Goal: Task Accomplishment & Management: Complete application form

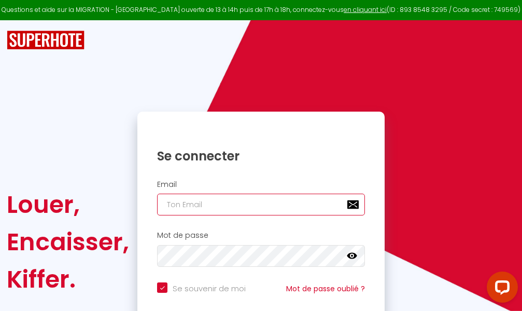
click at [245, 203] on input "email" at bounding box center [261, 204] width 208 height 22
type input "m"
checkbox input "true"
type input "ma"
checkbox input "true"
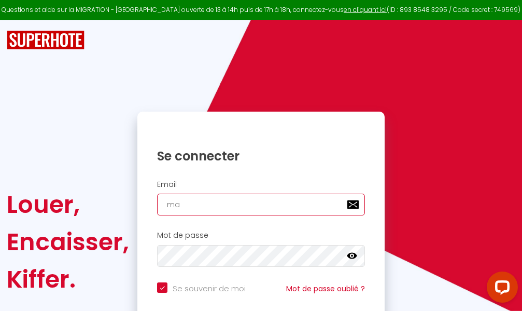
type input "mar"
checkbox input "true"
type input "marc"
checkbox input "true"
type input "marcd"
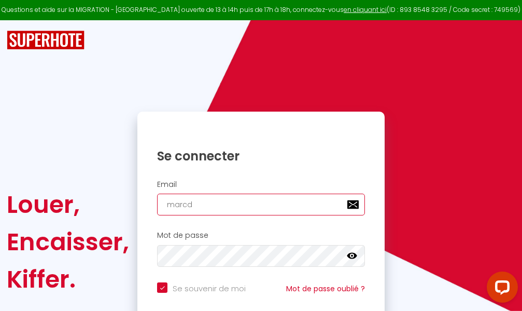
checkbox input "true"
type input "marcdp"
checkbox input "true"
type input "marcdpo"
checkbox input "true"
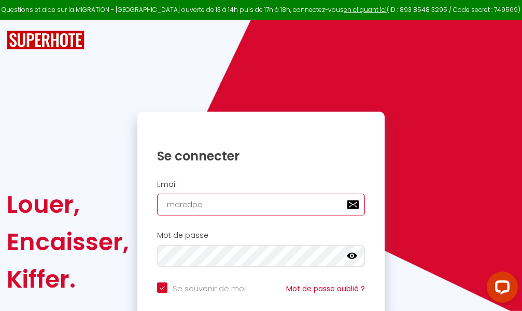
type input "marcdpoz"
checkbox input "true"
type input "marcdpoz."
checkbox input "true"
type input "marcdpoz.l"
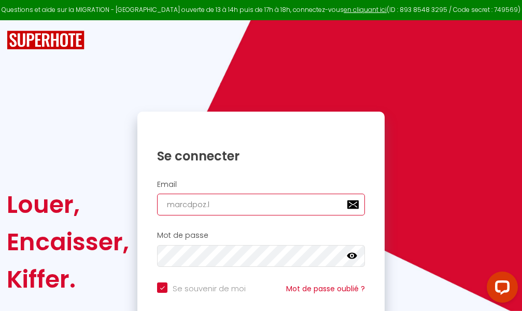
checkbox input "true"
type input "marcdpoz.lo"
checkbox input "true"
type input "marcdpoz.loc"
checkbox input "true"
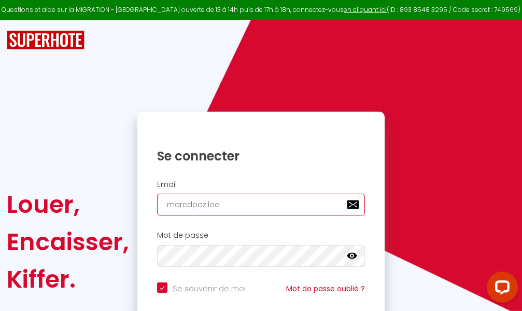
type input "marcdpoz.loca"
checkbox input "true"
type input "marcdpoz.locat"
checkbox input "true"
type input "marcdpoz.locati"
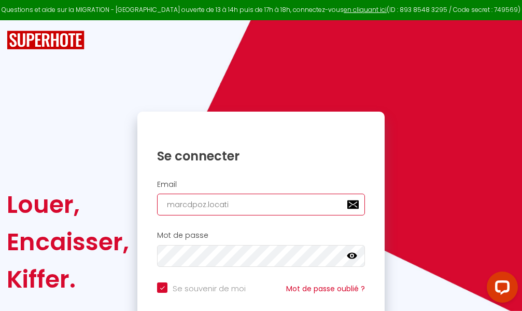
checkbox input "true"
type input "marcdpoz.locatio"
checkbox input "true"
type input "marcdpoz.location"
checkbox input "true"
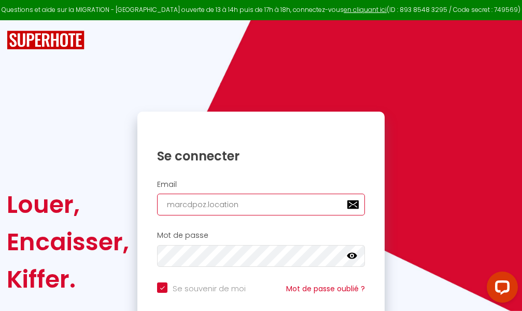
type input "marcdpoz.location@"
checkbox input "true"
type input "marcdpoz.location@g"
checkbox input "true"
type input "marcdpoz.location@gm"
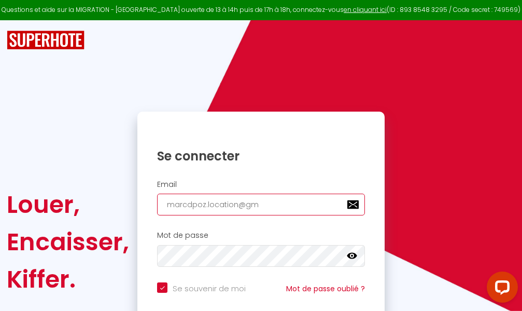
checkbox input "true"
type input "marcdpoz.location@gma"
checkbox input "true"
type input "marcdpoz.location@gmai"
checkbox input "true"
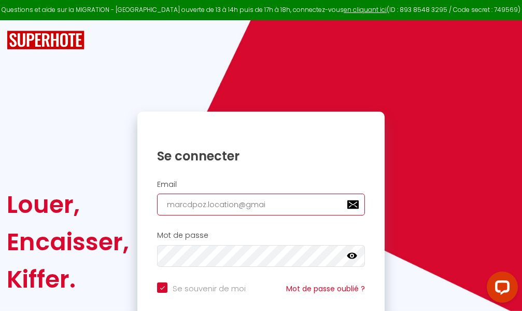
type input "[EMAIL_ADDRESS]"
checkbox input "true"
type input "[EMAIL_ADDRESS]."
checkbox input "true"
type input "marcdpoz.location@gmail.c"
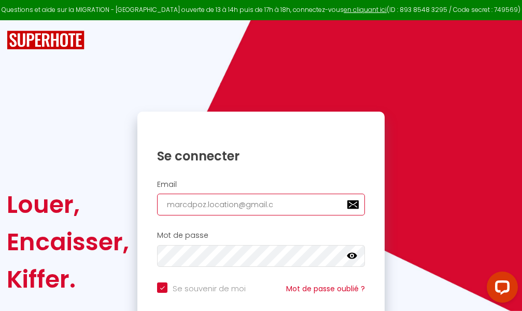
checkbox input "true"
type input "[EMAIL_ADDRESS][DOMAIN_NAME]"
checkbox input "true"
type input "[EMAIL_ADDRESS][DOMAIN_NAME]"
checkbox input "true"
